Goal: Information Seeking & Learning: Learn about a topic

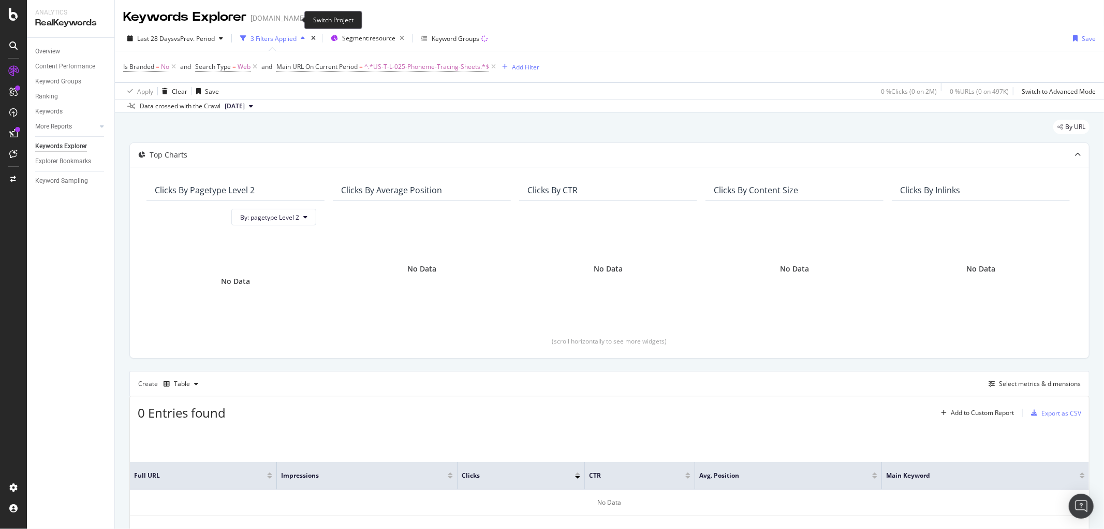
click at [310, 17] on icon "arrow-right-arrow-left" at bounding box center [313, 17] width 6 height 7
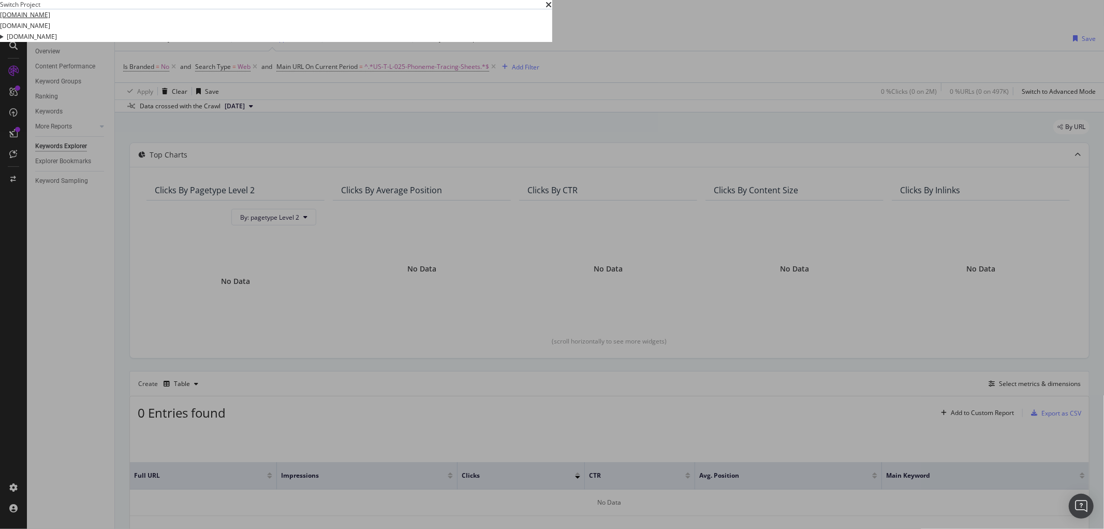
click at [50, 20] on link "[DOMAIN_NAME]" at bounding box center [25, 14] width 50 height 11
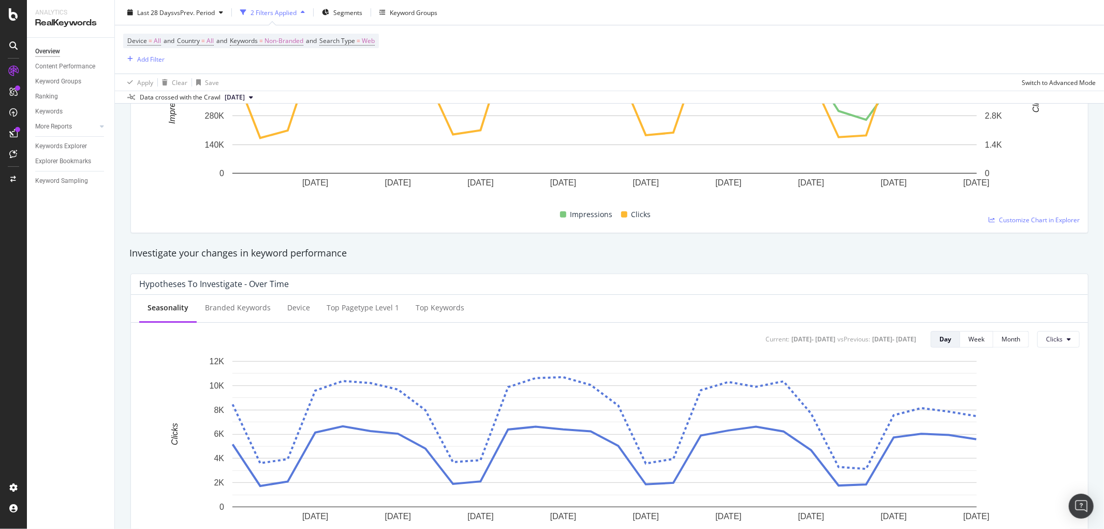
scroll to position [172, 0]
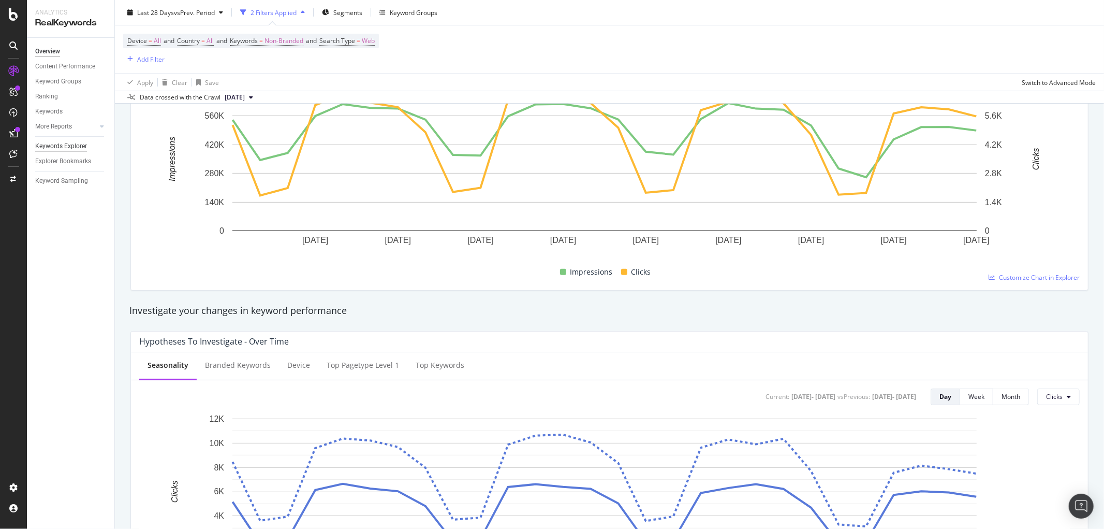
click at [60, 144] on div "Keywords Explorer" at bounding box center [61, 146] width 52 height 11
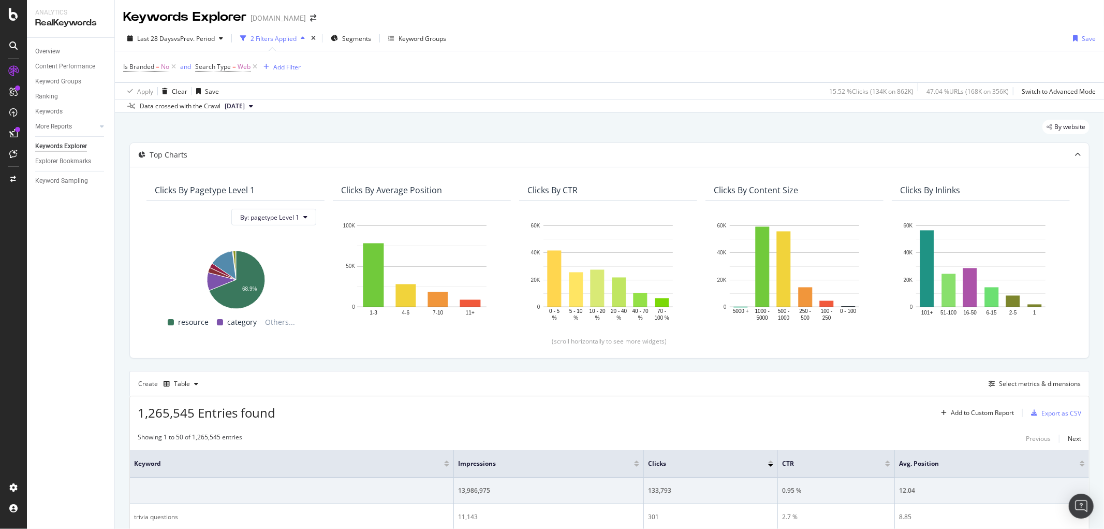
click at [618, 383] on div "Create Table Select metrics & dimensions" at bounding box center [609, 383] width 960 height 25
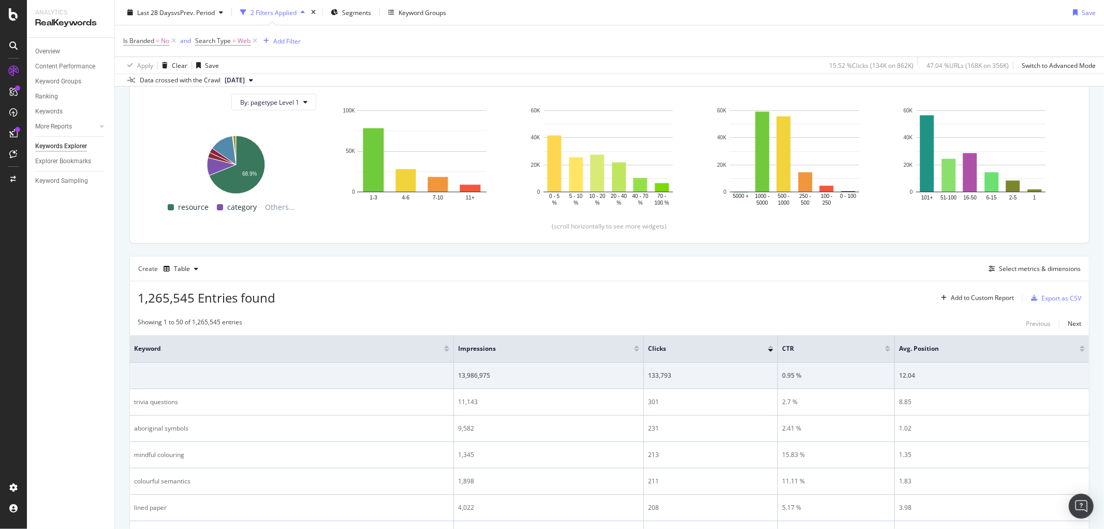
scroll to position [172, 0]
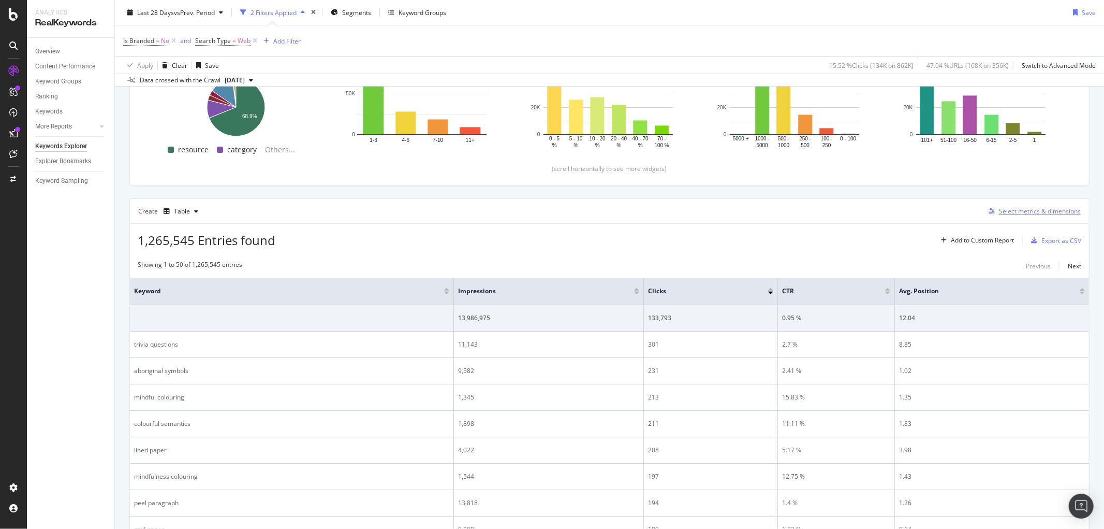
click at [1040, 214] on div "Select metrics & dimensions" at bounding box center [1040, 211] width 82 height 9
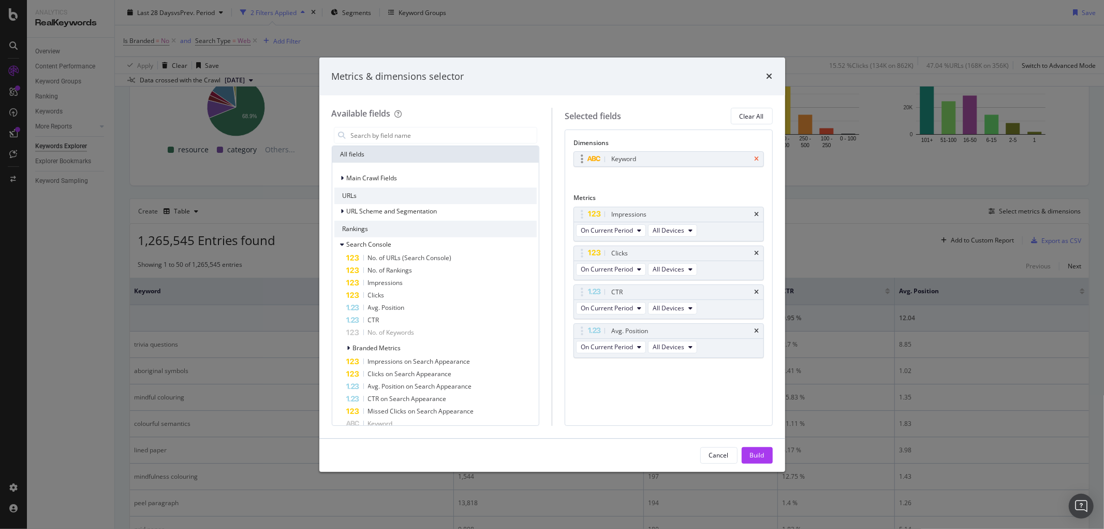
click at [756, 158] on icon "times" at bounding box center [757, 159] width 5 height 6
click at [410, 133] on input "modal" at bounding box center [443, 135] width 187 height 16
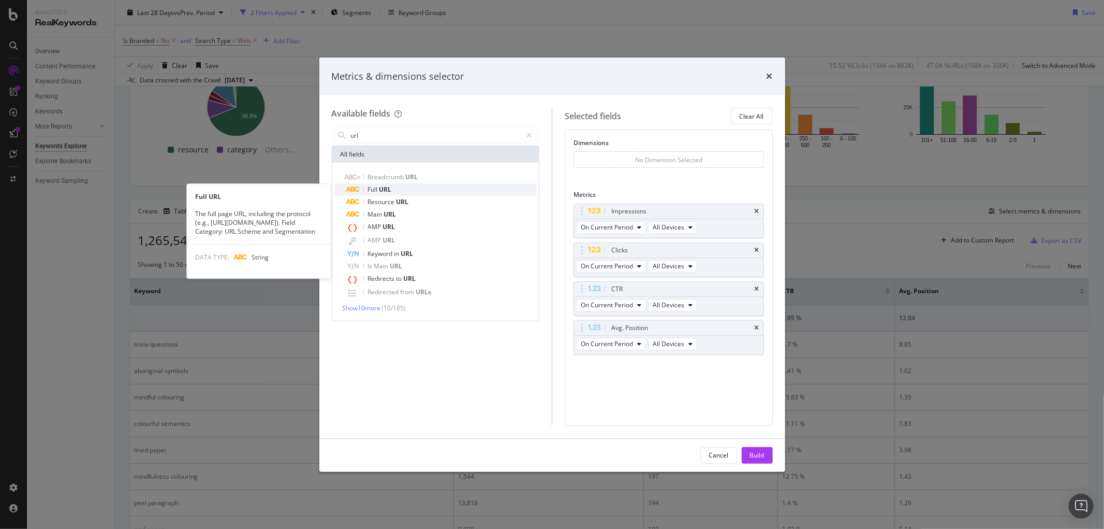
click at [381, 188] on span "URL" at bounding box center [385, 189] width 12 height 9
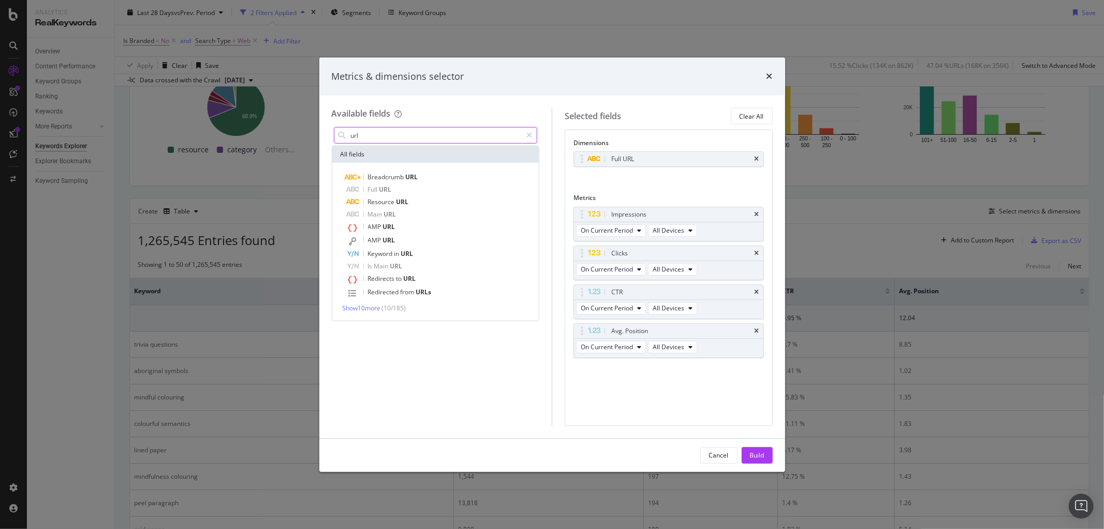
click at [438, 137] on input "url" at bounding box center [436, 135] width 172 height 16
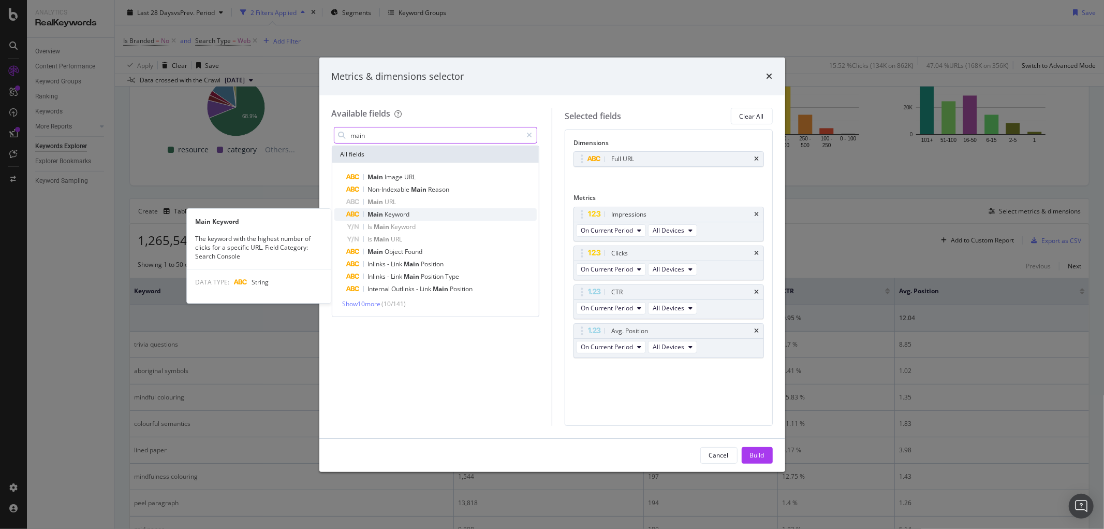
type input "main"
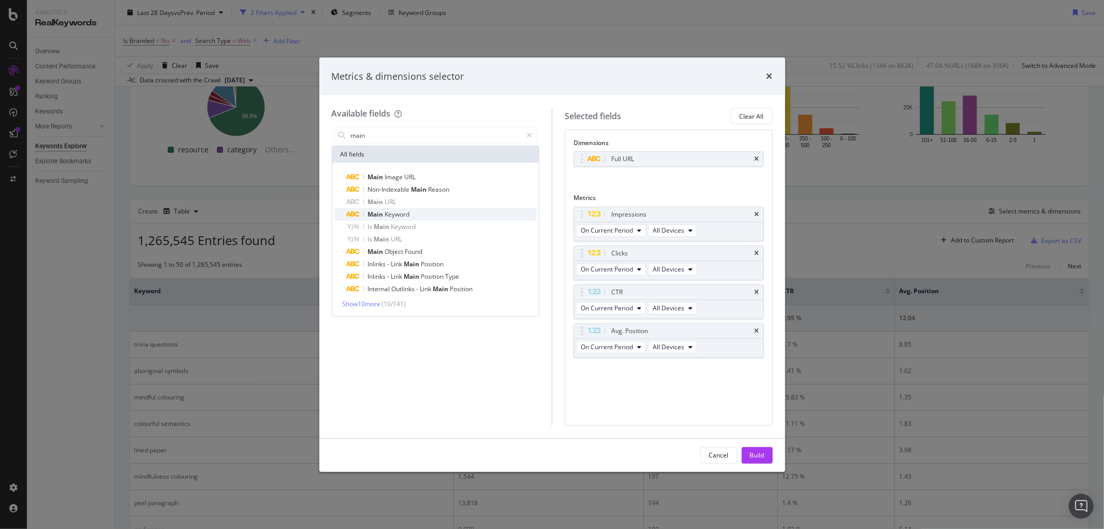
click at [388, 213] on span "Keyword" at bounding box center [397, 214] width 25 height 9
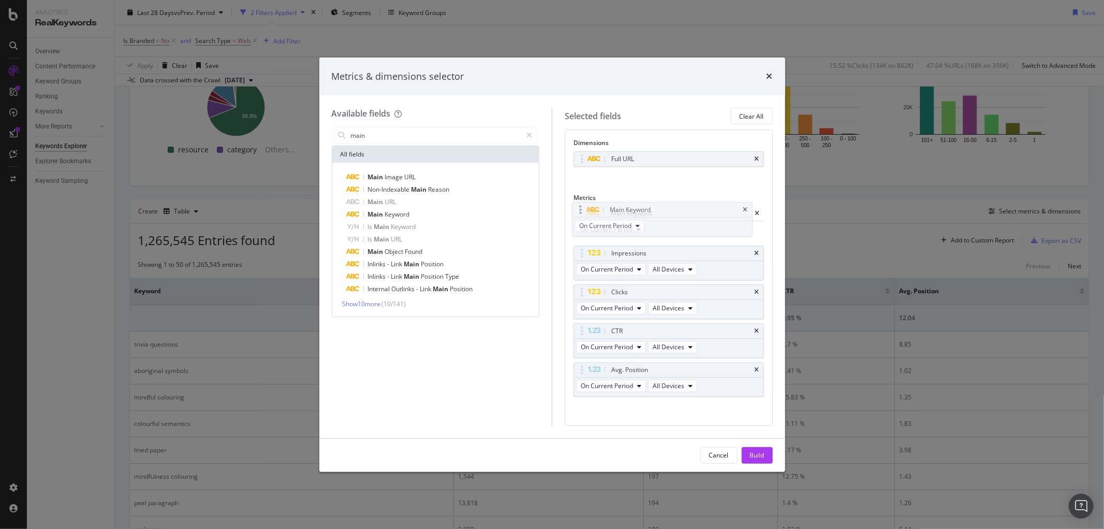
drag, startPoint x: 593, startPoint y: 370, endPoint x: 591, endPoint y: 209, distance: 160.5
click at [591, 209] on body "Analytics RealKeywords Overview Content Performance Keyword Groups Ranking Keyw…" at bounding box center [552, 264] width 1104 height 529
click at [756, 453] on div "Build" at bounding box center [757, 454] width 14 height 9
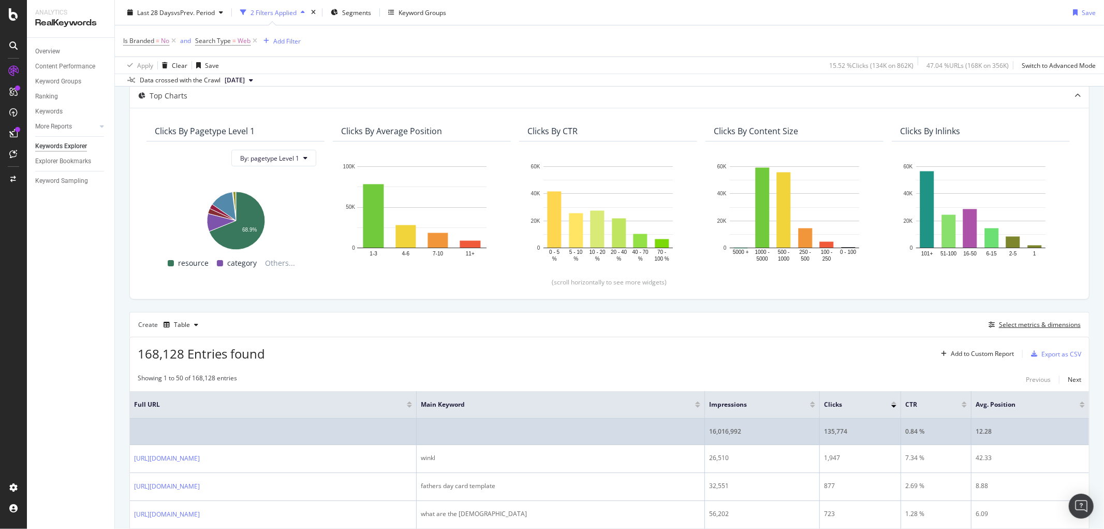
scroll to position [116, 0]
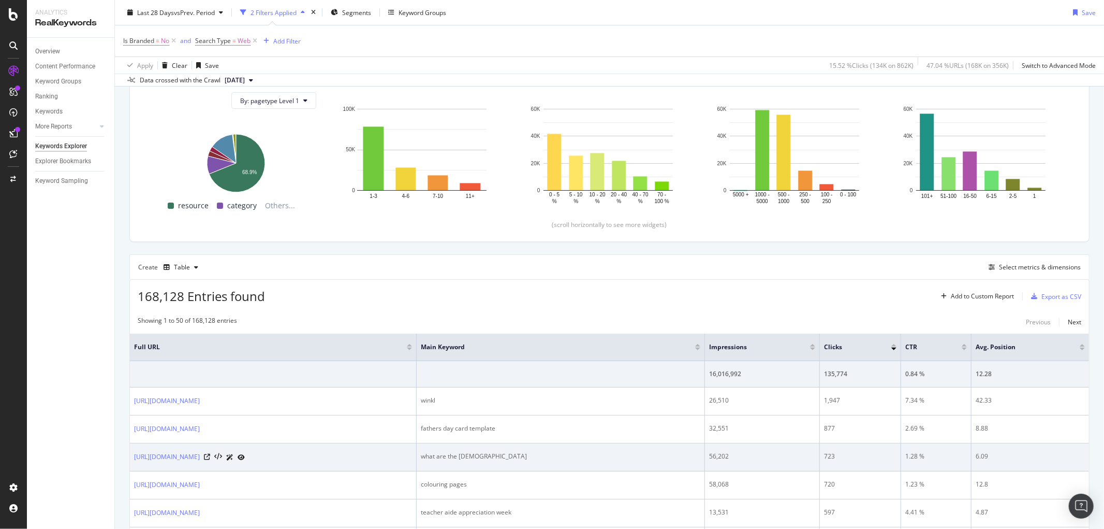
click at [337, 456] on div "[URL][DOMAIN_NAME]" at bounding box center [273, 456] width 278 height 11
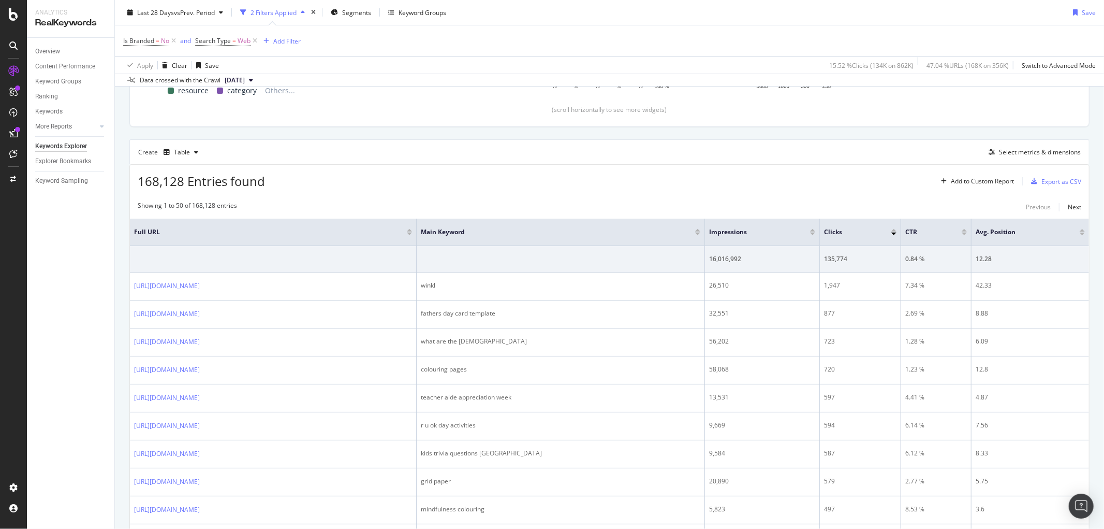
scroll to position [0, 0]
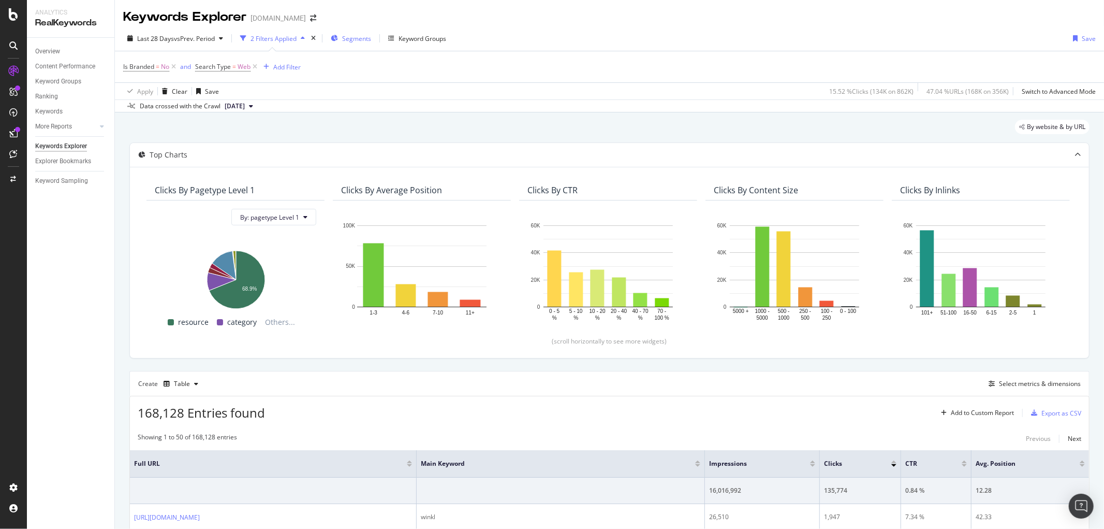
click at [351, 39] on span "Segments" at bounding box center [356, 38] width 29 height 9
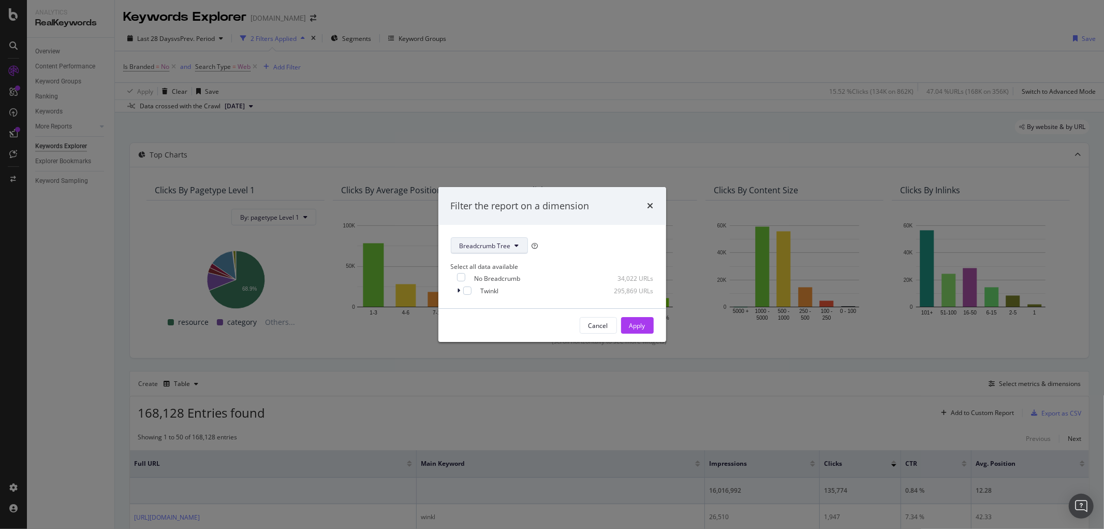
click at [484, 246] on span "Breadcrumb Tree" at bounding box center [485, 245] width 51 height 9
click at [472, 281] on span "pagetype" at bounding box center [493, 280] width 67 height 9
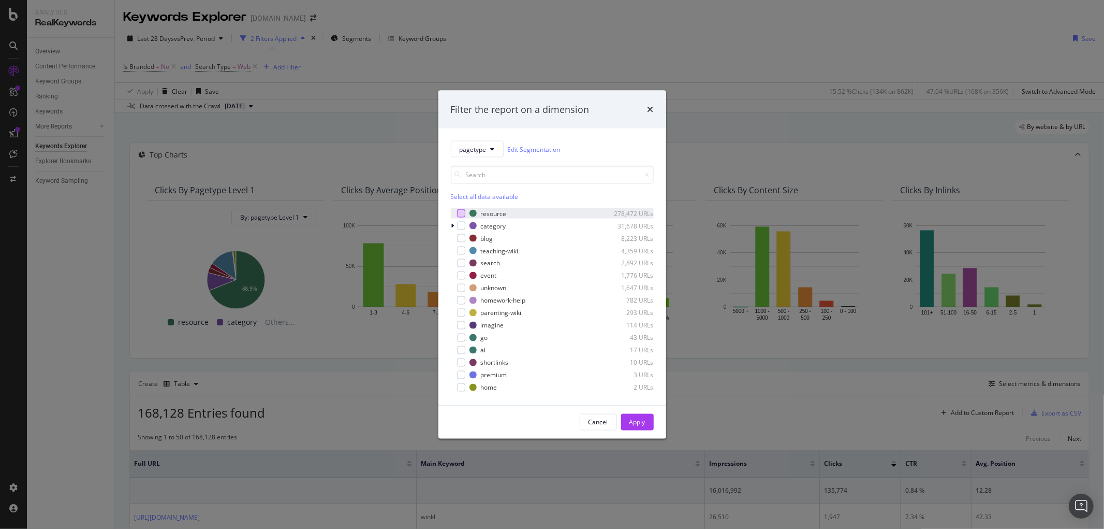
click at [463, 214] on div "modal" at bounding box center [461, 213] width 8 height 8
click at [641, 421] on div "Apply" at bounding box center [638, 421] width 16 height 9
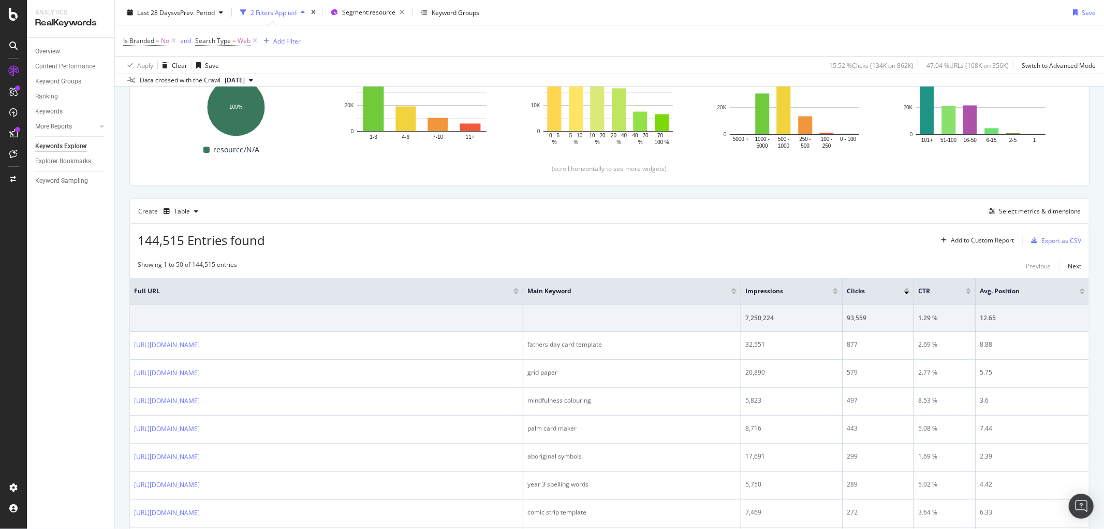
scroll to position [230, 0]
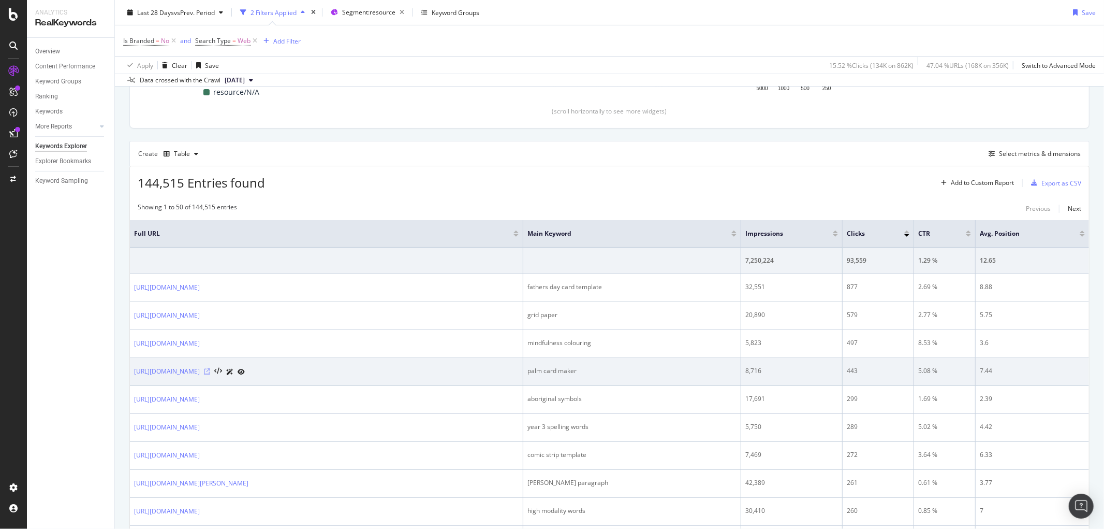
click at [210, 370] on icon at bounding box center [207, 371] width 6 height 6
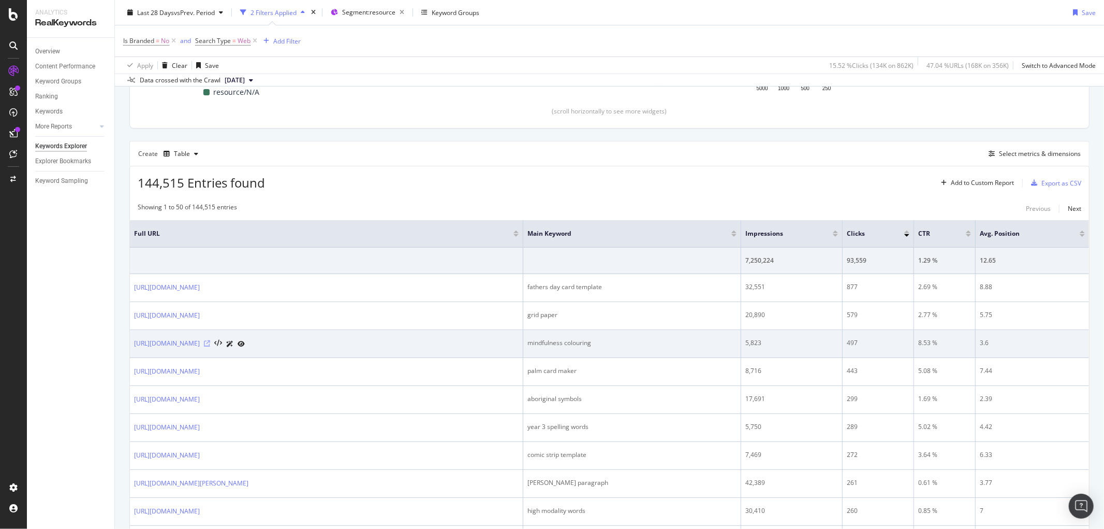
click at [210, 342] on icon at bounding box center [207, 343] width 6 height 6
